Goal: Answer question/provide support: Share knowledge or assist other users

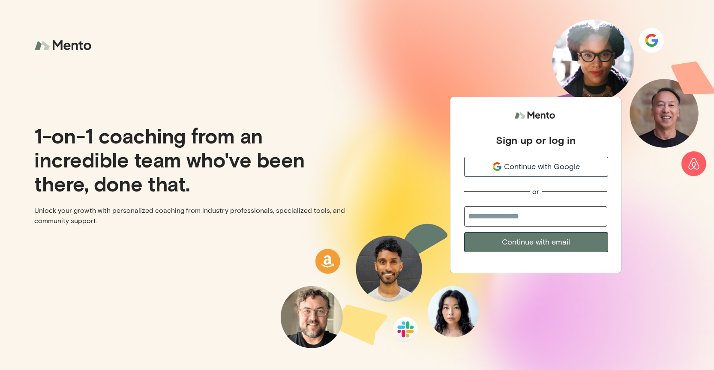
scroll to position [0, 0]
click at [516, 167] on span "Continue with Google" at bounding box center [542, 167] width 76 height 12
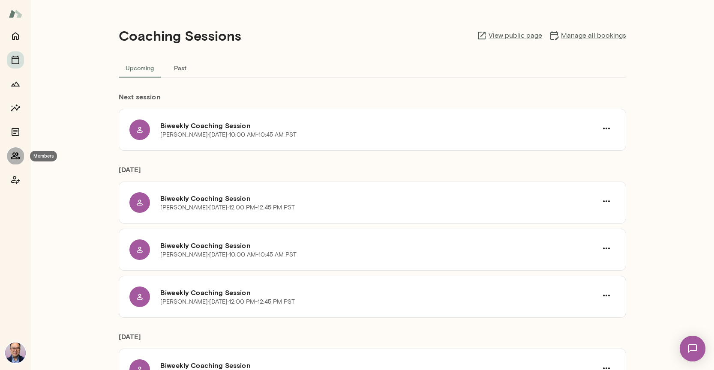
click at [17, 156] on icon "Members" at bounding box center [15, 156] width 9 height 7
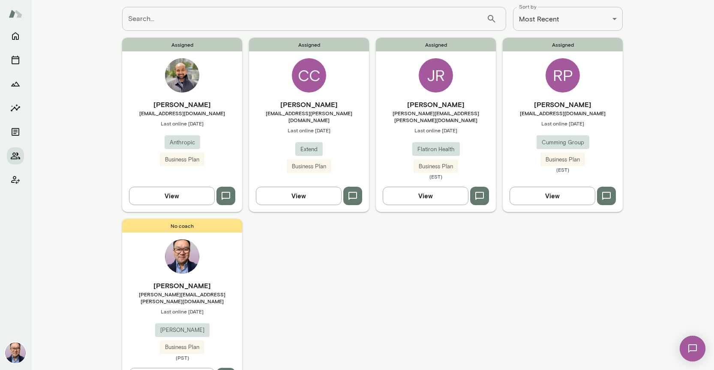
scroll to position [59, 0]
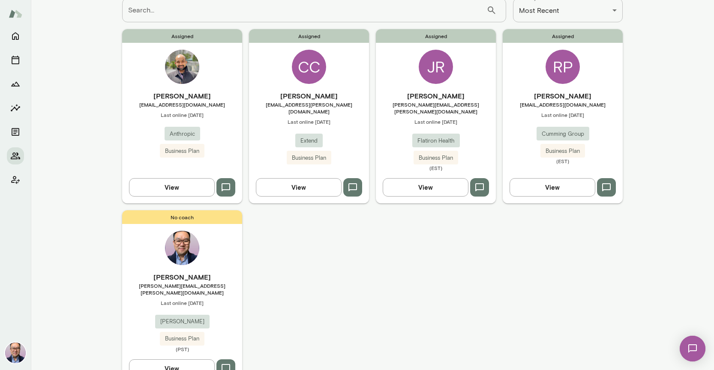
click at [205, 283] on span "[PERSON_NAME][EMAIL_ADDRESS][PERSON_NAME][DOMAIN_NAME]" at bounding box center [182, 290] width 120 height 14
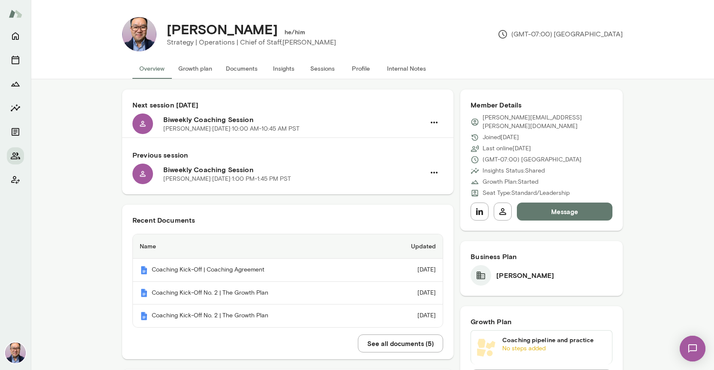
click at [252, 69] on button "Documents" at bounding box center [241, 68] width 45 height 21
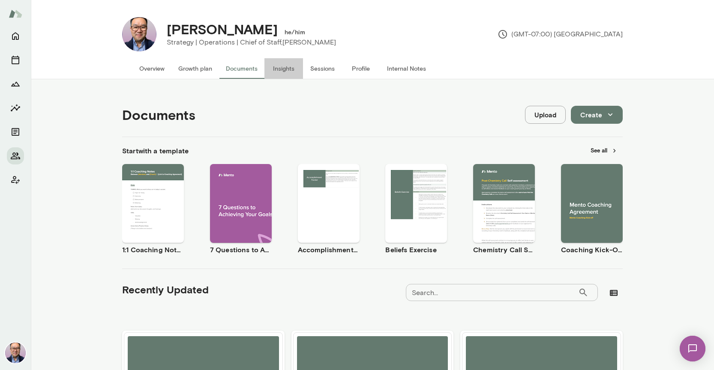
click at [292, 69] on button "Insights" at bounding box center [284, 68] width 39 height 21
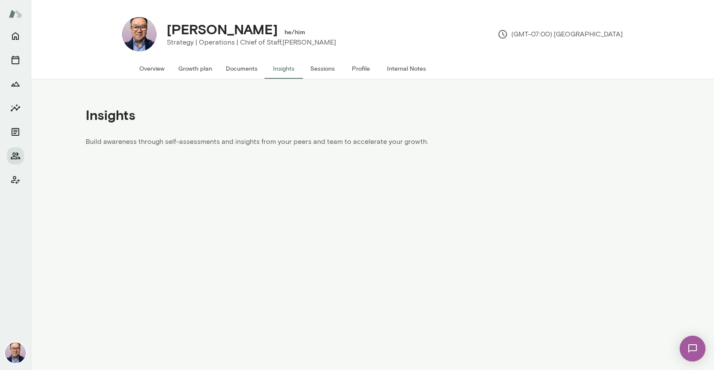
click at [316, 67] on button "Sessions" at bounding box center [322, 68] width 39 height 21
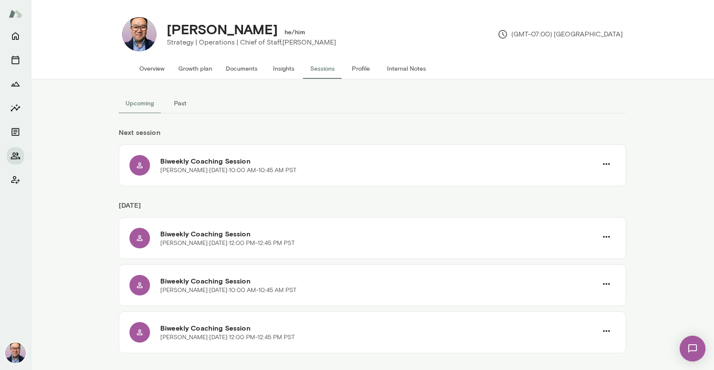
click at [364, 68] on button "Profile" at bounding box center [361, 68] width 39 height 21
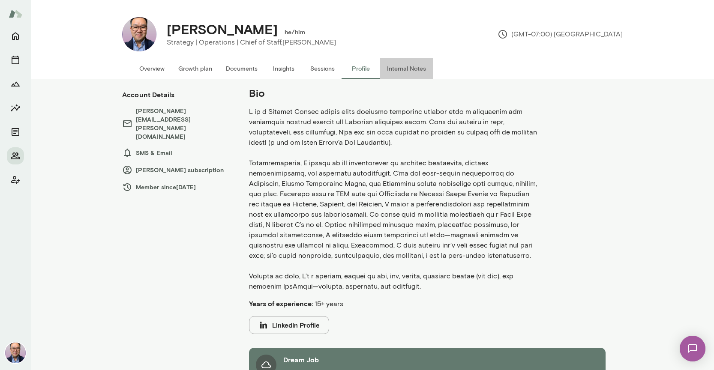
click at [401, 70] on button "Internal Notes" at bounding box center [406, 68] width 53 height 21
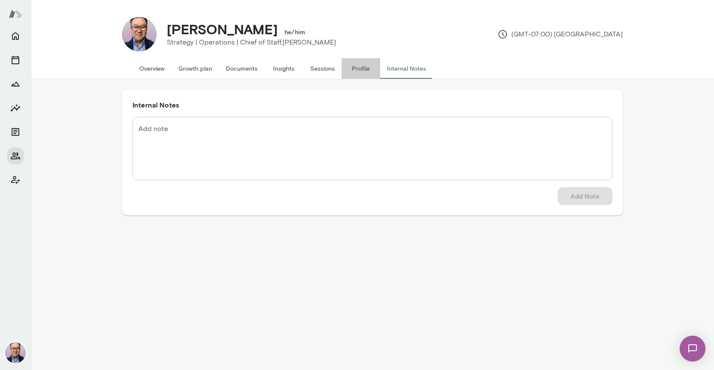
click at [363, 69] on button "Profile" at bounding box center [361, 68] width 39 height 21
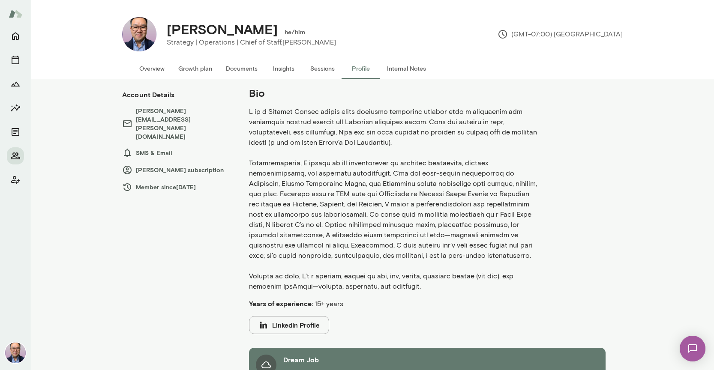
click at [152, 165] on h6 "[PERSON_NAME] subscription" at bounding box center [177, 170] width 110 height 10
click at [14, 109] on icon "Insights" at bounding box center [15, 108] width 10 height 10
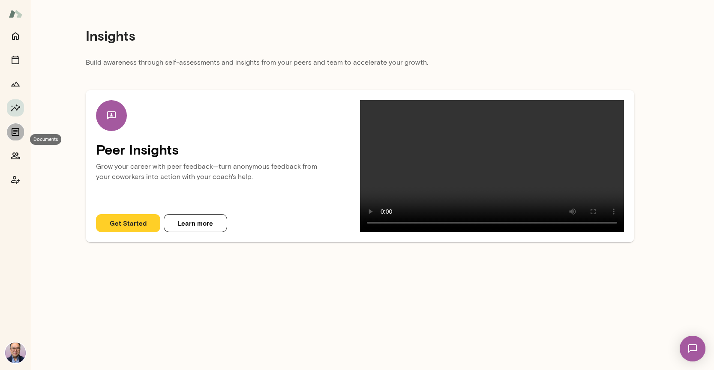
click at [11, 132] on icon "Documents" at bounding box center [15, 132] width 10 height 10
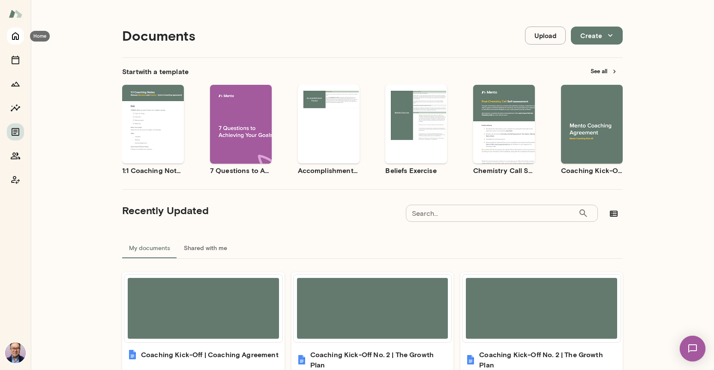
click at [12, 41] on icon "Home" at bounding box center [15, 36] width 10 height 10
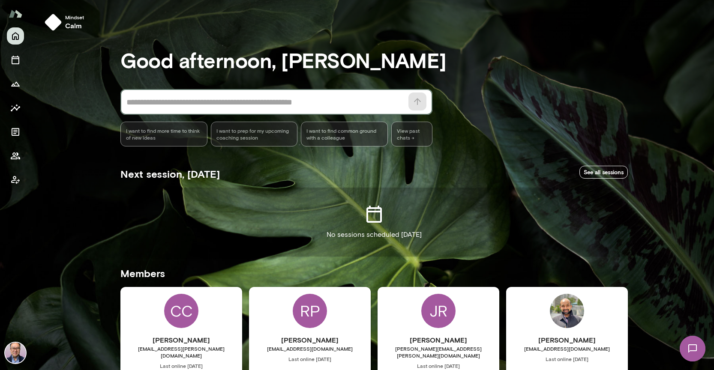
click at [146, 104] on textarea at bounding box center [264, 102] width 277 height 12
type textarea "**********"
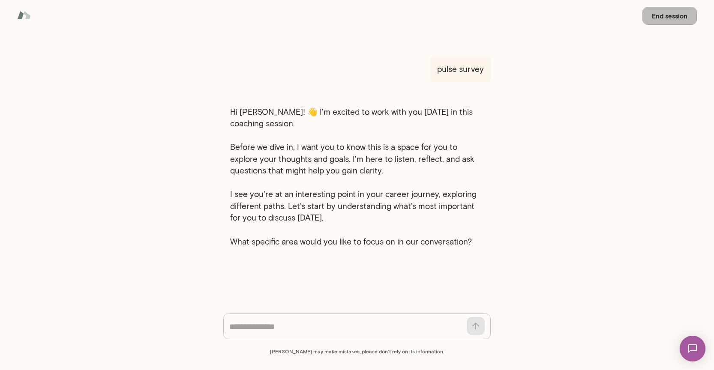
click at [671, 16] on button "End session" at bounding box center [670, 16] width 54 height 18
